Goal: Communication & Community: Share content

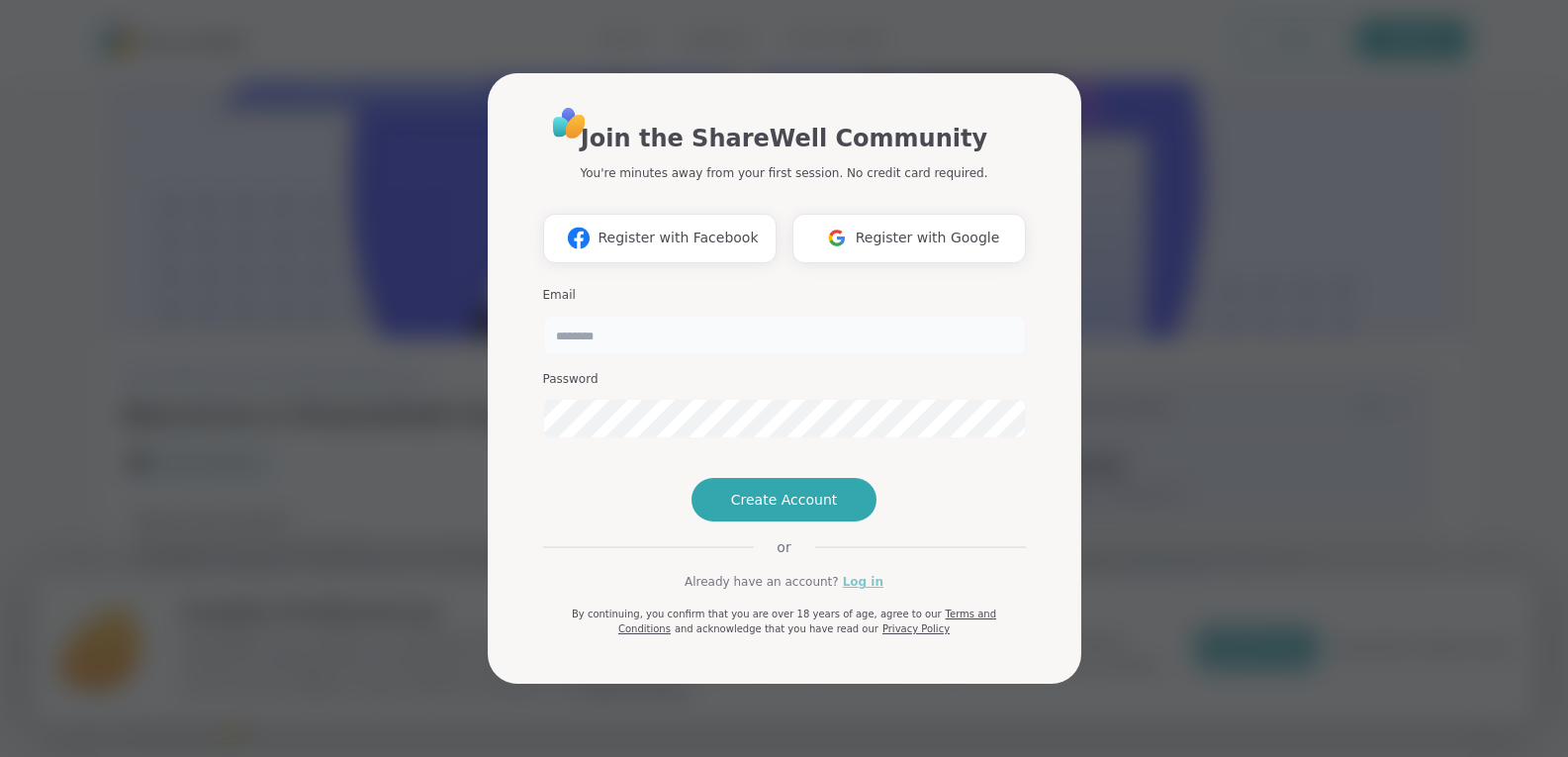
type input "**********"
click at [859, 591] on link "Log in" at bounding box center [863, 582] width 41 height 18
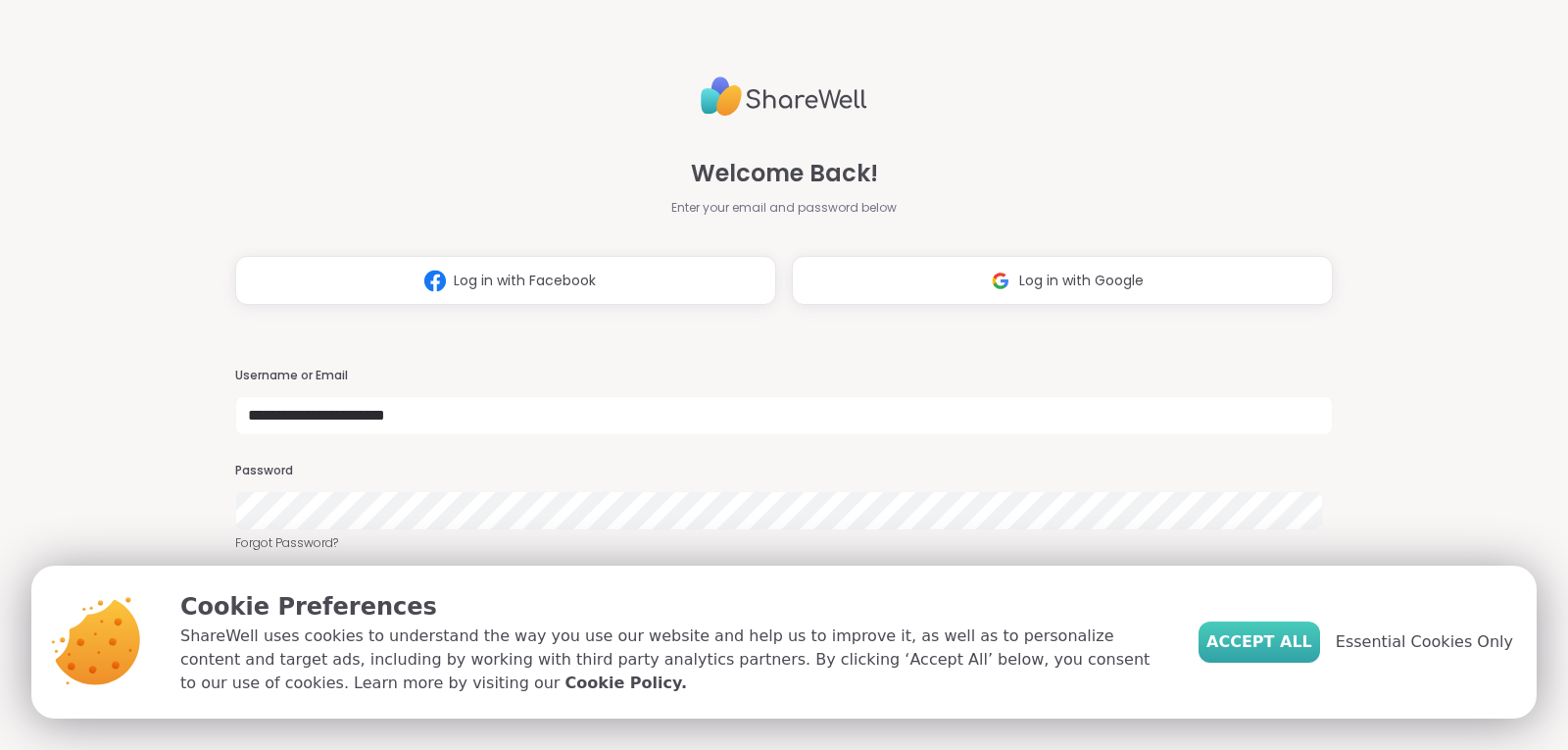
click at [1284, 650] on span "Accept All" at bounding box center [1259, 642] width 106 height 24
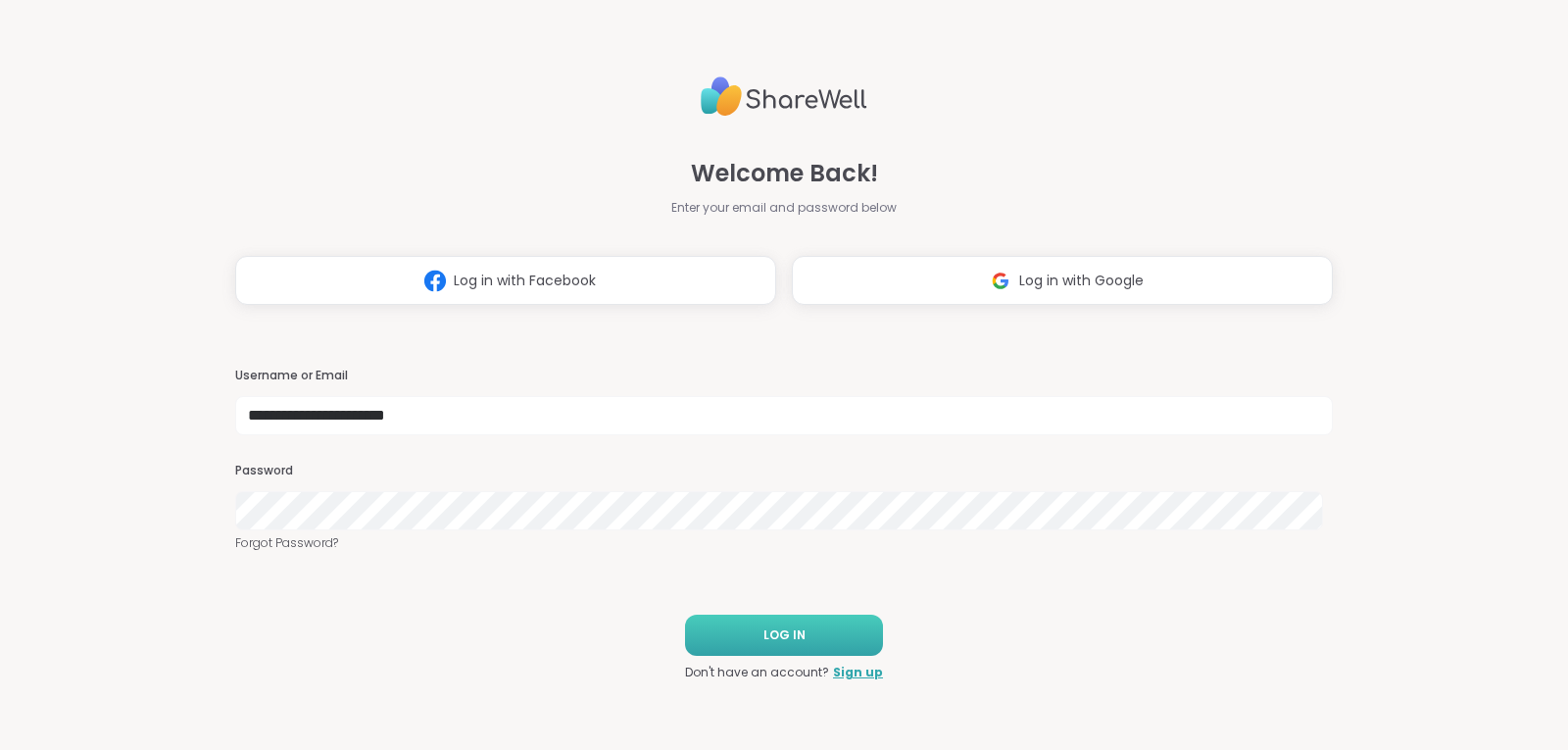
click at [817, 628] on button "LOG IN" at bounding box center [784, 635] width 198 height 41
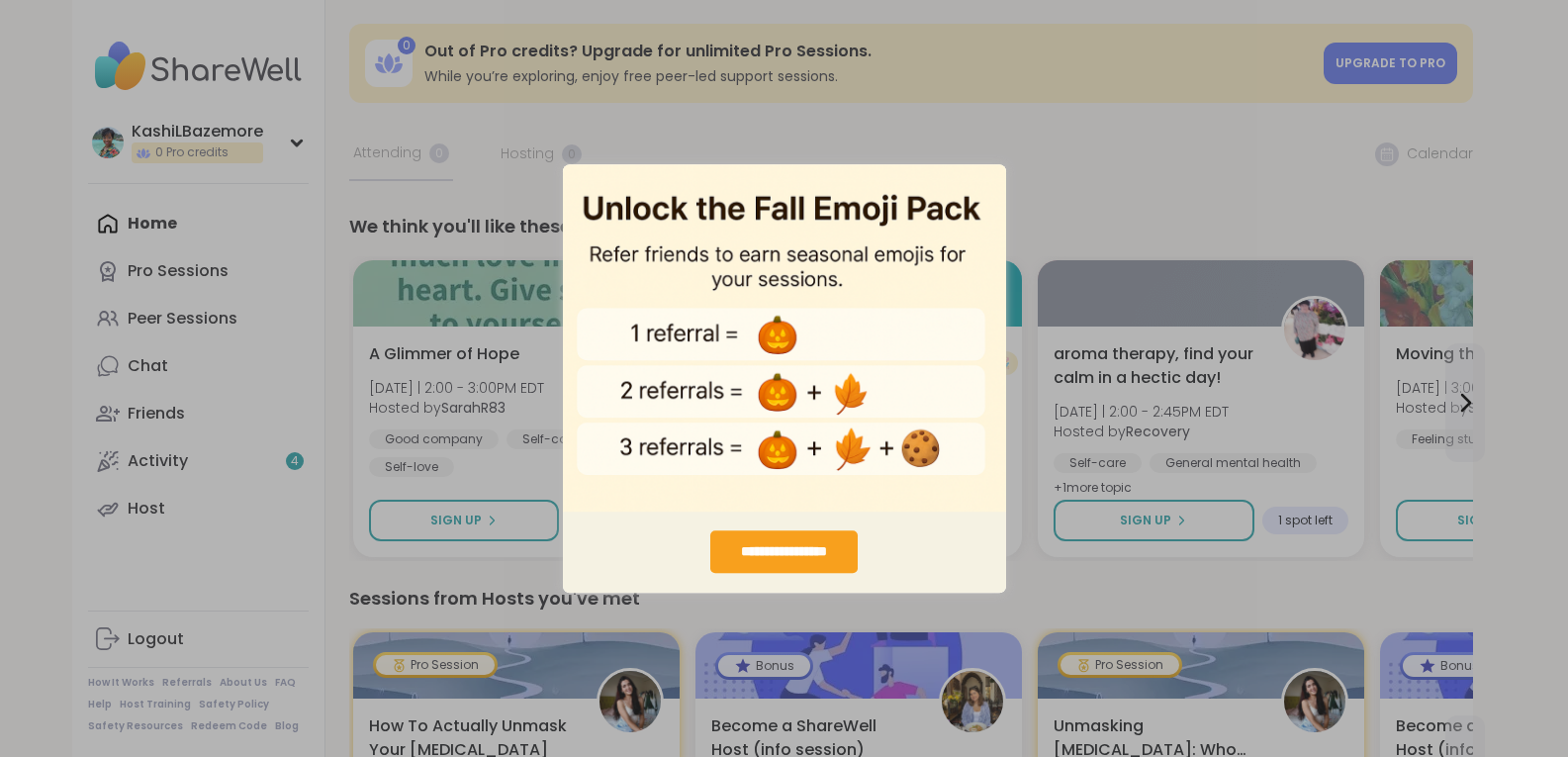
click at [796, 558] on div "**********" at bounding box center [784, 551] width 148 height 43
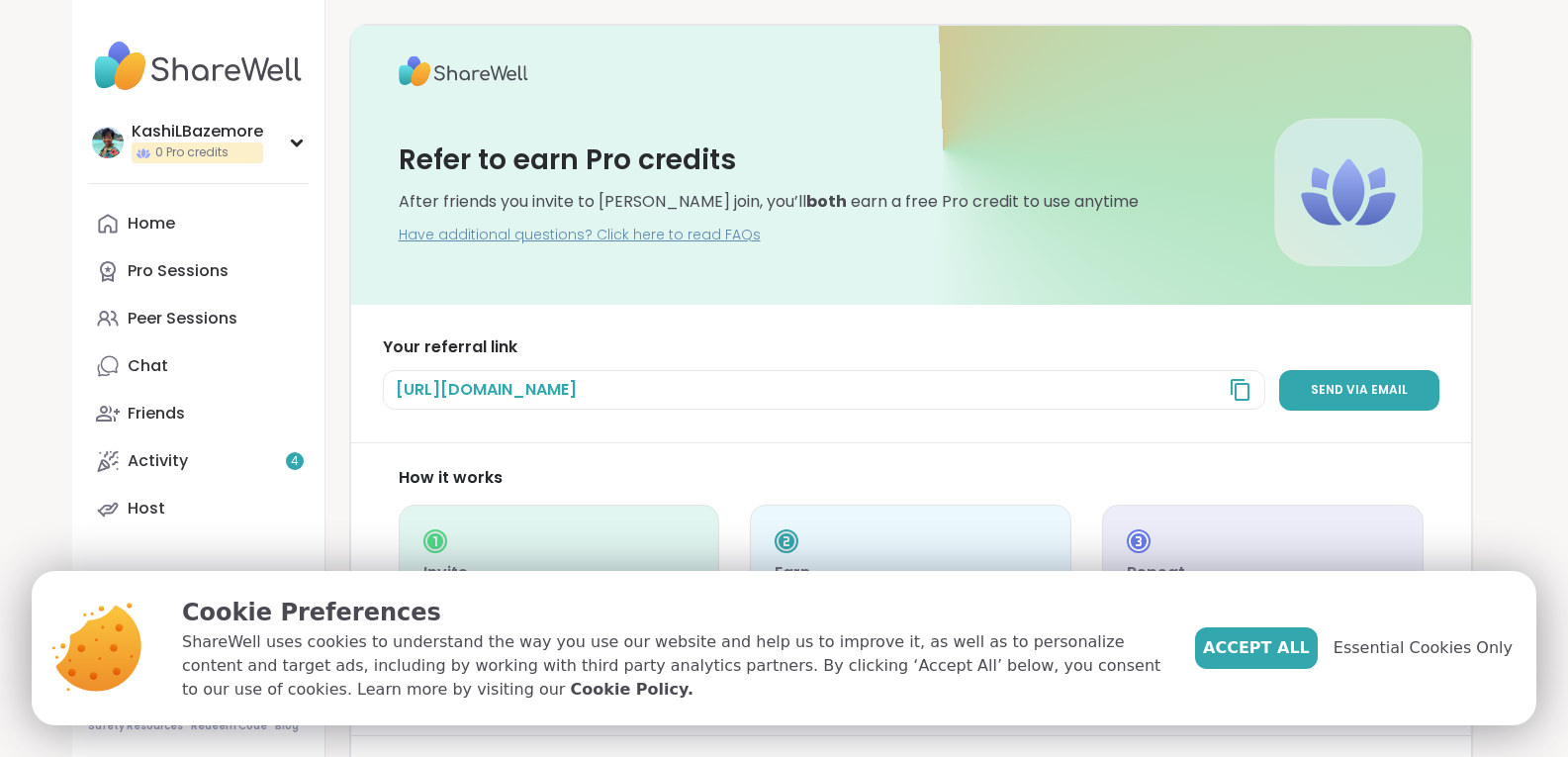
click at [837, 385] on div "https://sharewellnow.com?via=KashiLBazemore" at bounding box center [823, 389] width 883 height 40
click at [803, 385] on div "https://sharewellnow.com?via=KashiLBazemore" at bounding box center [823, 389] width 883 height 40
click at [1249, 392] on icon at bounding box center [1240, 389] width 24 height 24
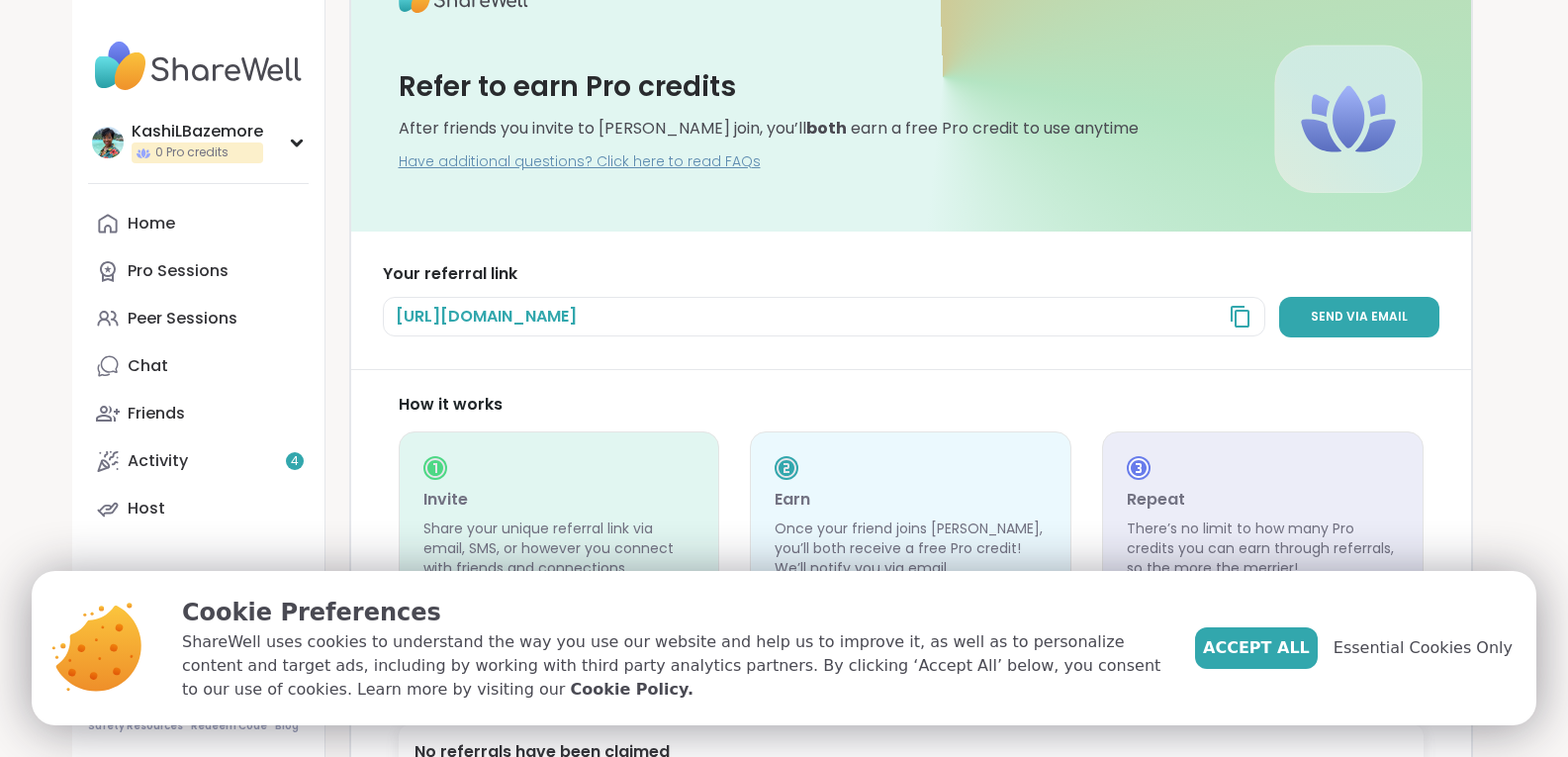
scroll to position [186, 0]
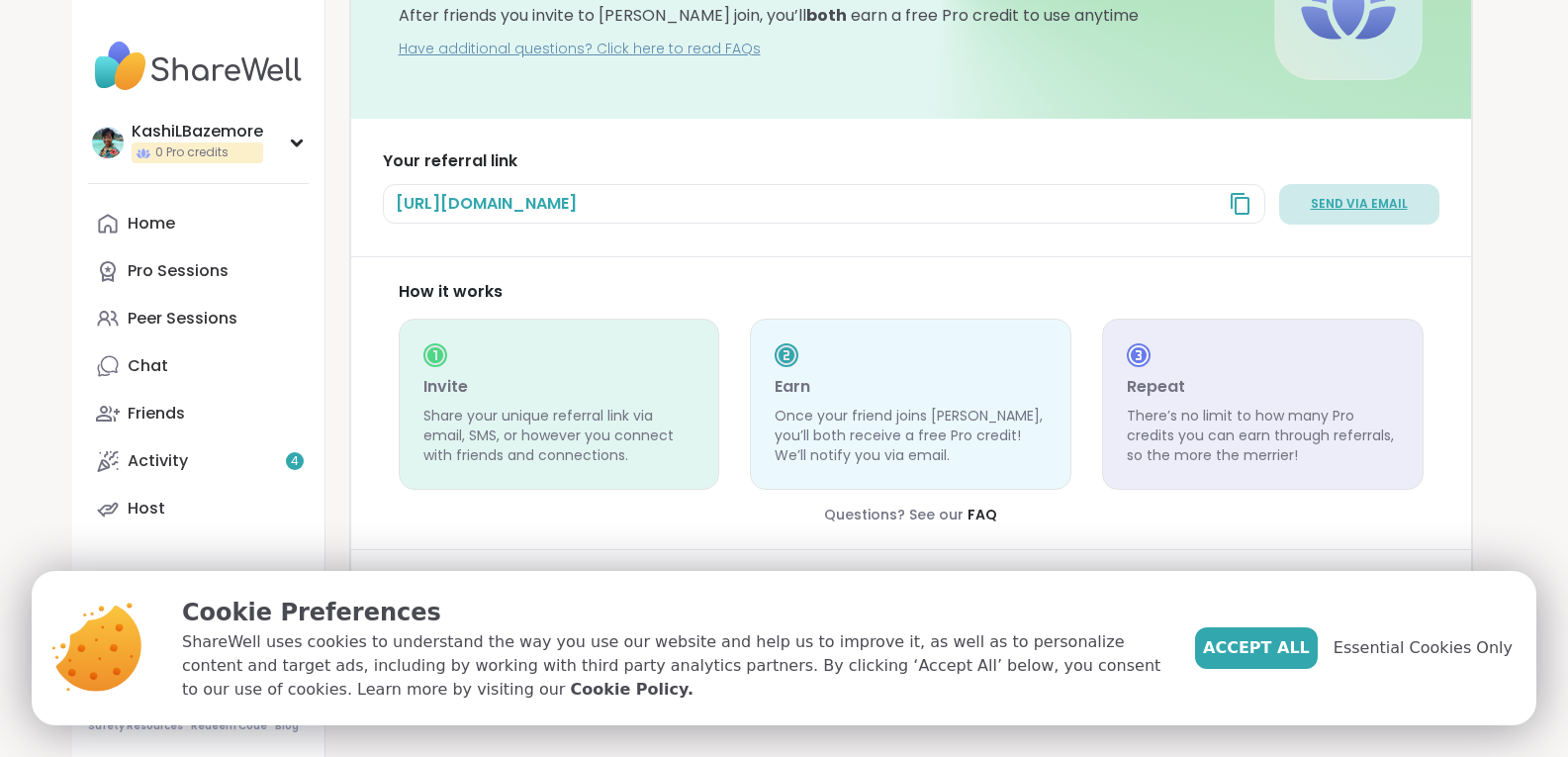
click at [1384, 200] on span "Send via email" at bounding box center [1359, 204] width 97 height 17
click at [1366, 208] on span "Send via email" at bounding box center [1359, 204] width 97 height 17
click at [1363, 202] on span "Send via email" at bounding box center [1359, 204] width 97 height 17
click at [1363, 204] on span "Send via email" at bounding box center [1359, 204] width 97 height 17
click at [817, 205] on div "https://sharewellnow.com?via=KashiLBazemore" at bounding box center [823, 204] width 883 height 40
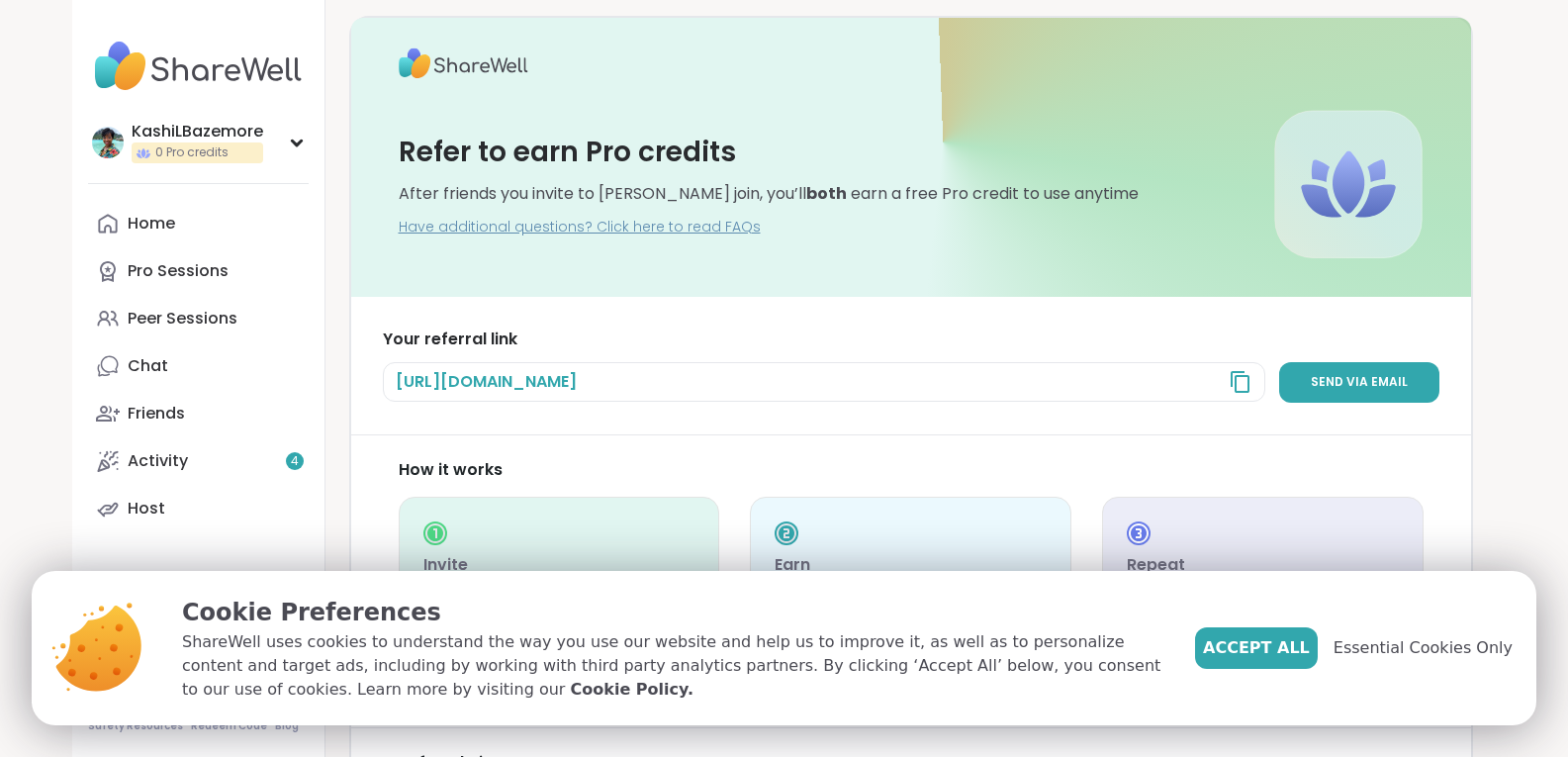
scroll to position [0, 0]
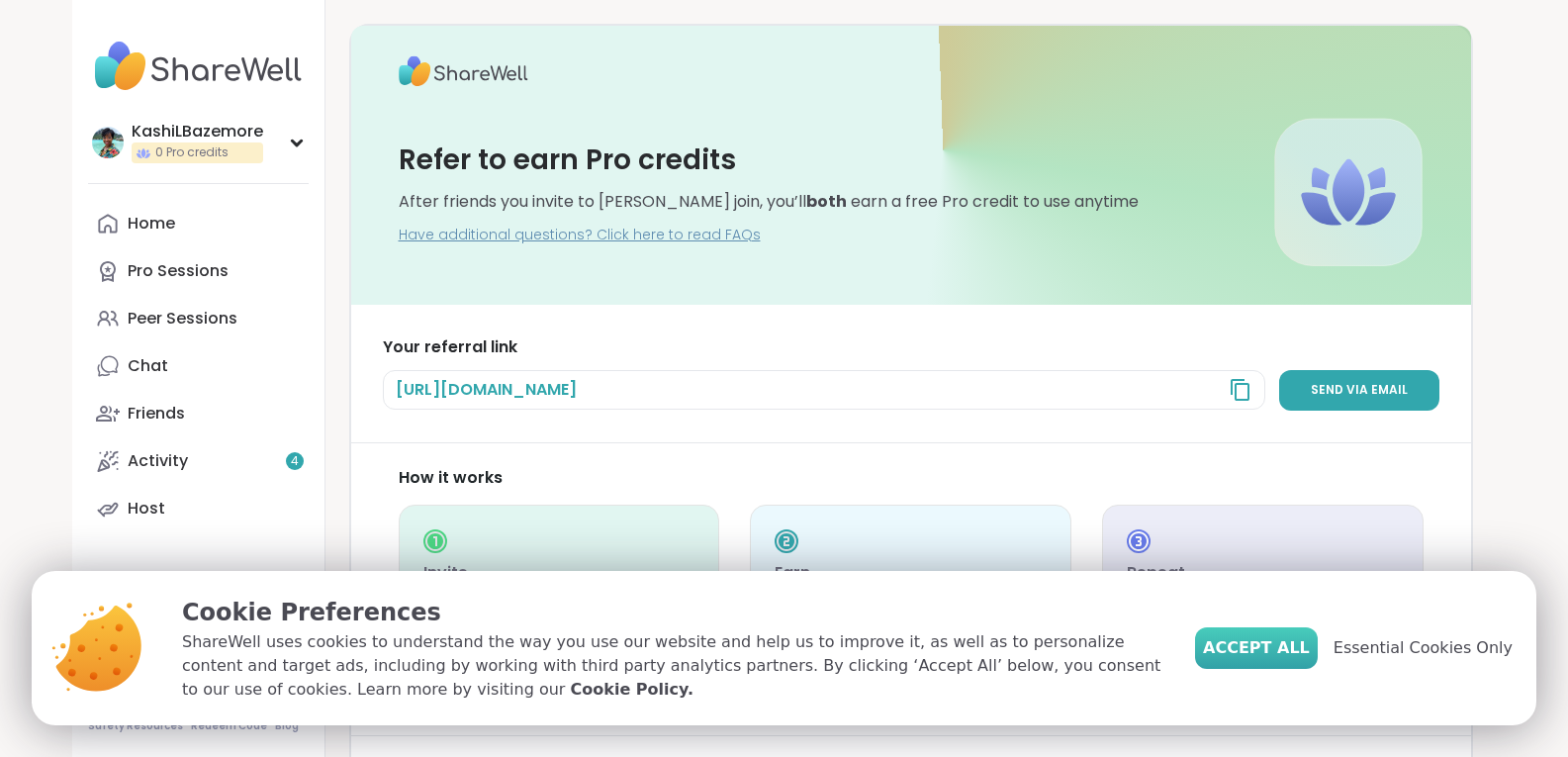
click at [1298, 646] on span "Accept All" at bounding box center [1256, 648] width 107 height 24
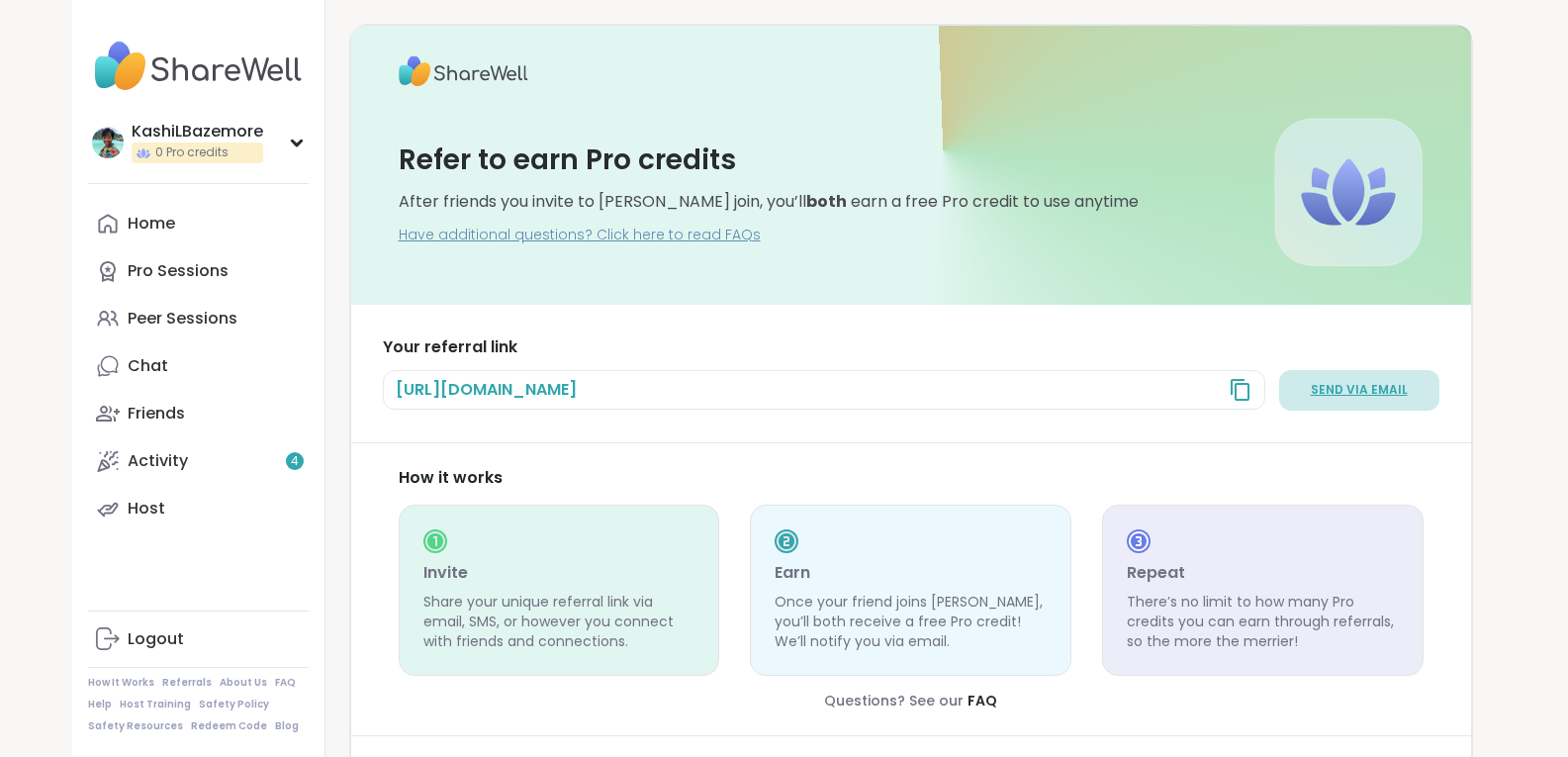
click at [1341, 383] on span "Send via email" at bounding box center [1359, 389] width 97 height 17
click at [1365, 389] on span "Send via email" at bounding box center [1359, 389] width 97 height 17
click at [1229, 386] on div "https://sharewellnow.com?via=KashiLBazemore" at bounding box center [823, 389] width 883 height 40
click at [1245, 391] on icon at bounding box center [1240, 389] width 24 height 24
